Goal: Navigation & Orientation: Go to known website

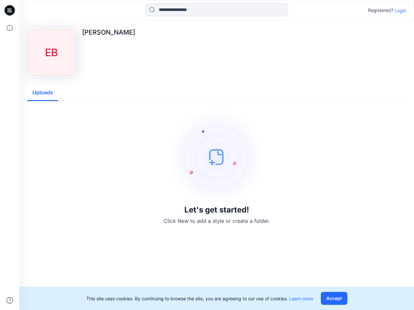
click at [207, 155] on img at bounding box center [216, 157] width 97 height 97
click at [10, 10] on icon at bounding box center [10, 10] width 3 height 0
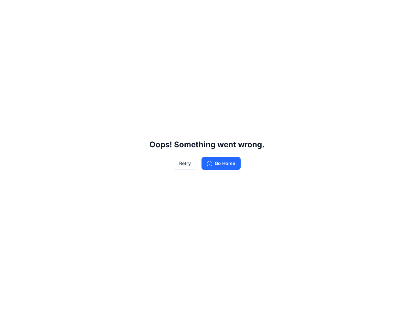
click at [10, 28] on div "Oops! Something went wrong. Retry Go Home" at bounding box center [207, 155] width 414 height 310
click at [10, 300] on div "Oops! Something went wrong. Retry Go Home" at bounding box center [207, 155] width 414 height 310
click at [216, 10] on div "Oops! Something went wrong. Retry Go Home" at bounding box center [207, 155] width 414 height 310
click at [400, 10] on div "Oops! Something went wrong. Retry Go Home" at bounding box center [207, 155] width 414 height 310
click at [43, 93] on div "Oops! Something went wrong. Retry Go Home" at bounding box center [207, 155] width 414 height 310
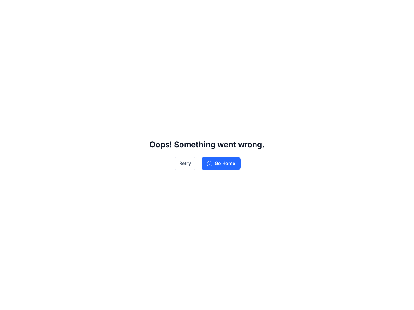
click at [335, 299] on div "Oops! Something went wrong. Retry Go Home" at bounding box center [207, 155] width 414 height 310
